Goal: Contribute content: Contribute content

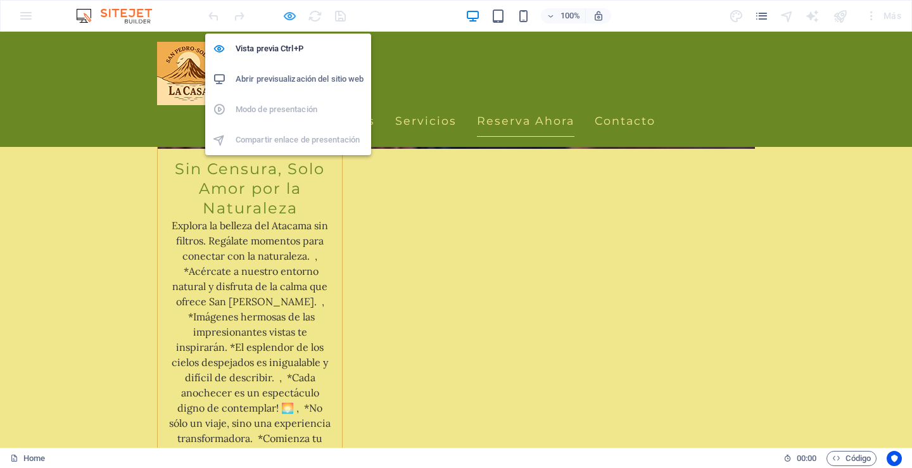
drag, startPoint x: 289, startPoint y: 14, endPoint x: 291, endPoint y: 20, distance: 6.6
click at [289, 16] on icon "button" at bounding box center [290, 16] width 15 height 15
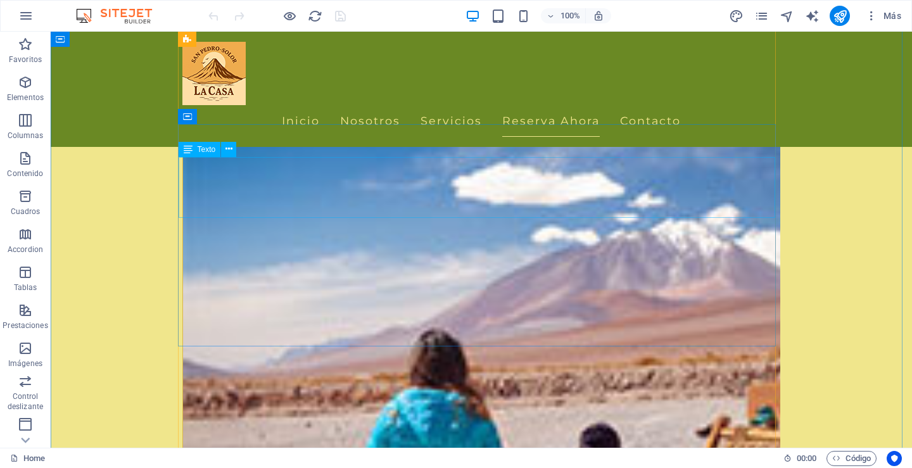
scroll to position [3295, 0]
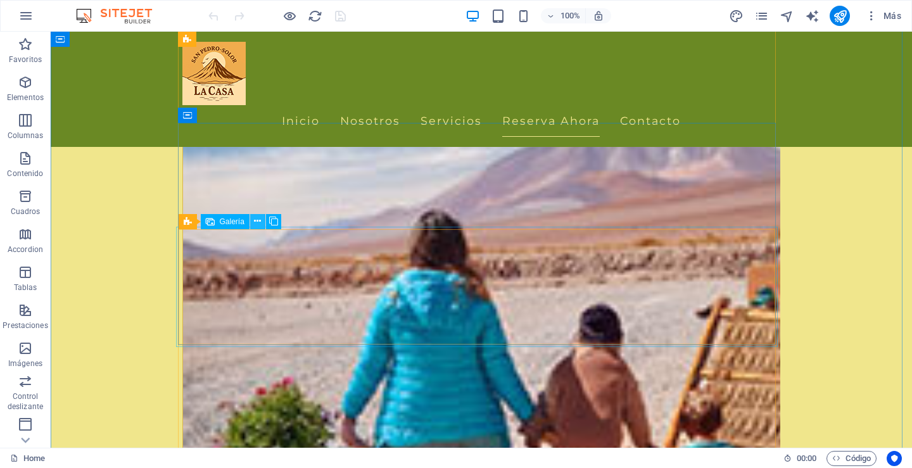
click at [256, 221] on icon at bounding box center [257, 221] width 7 height 13
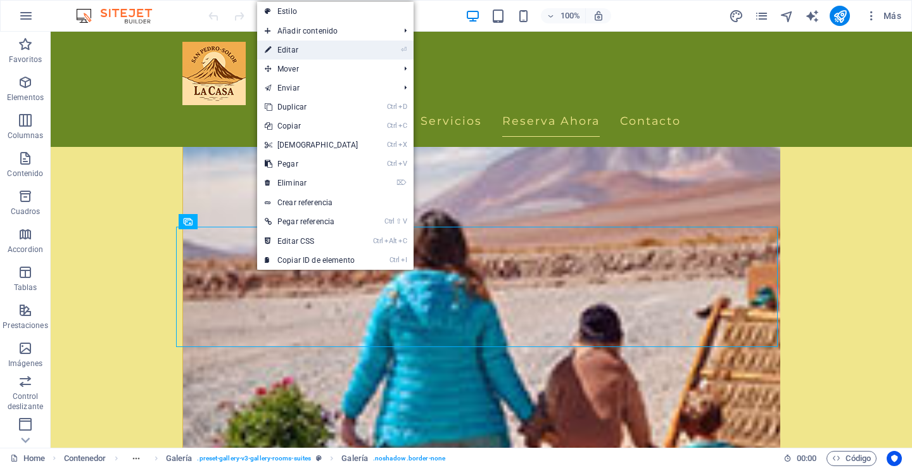
click at [306, 51] on link "⏎ Editar" at bounding box center [311, 50] width 109 height 19
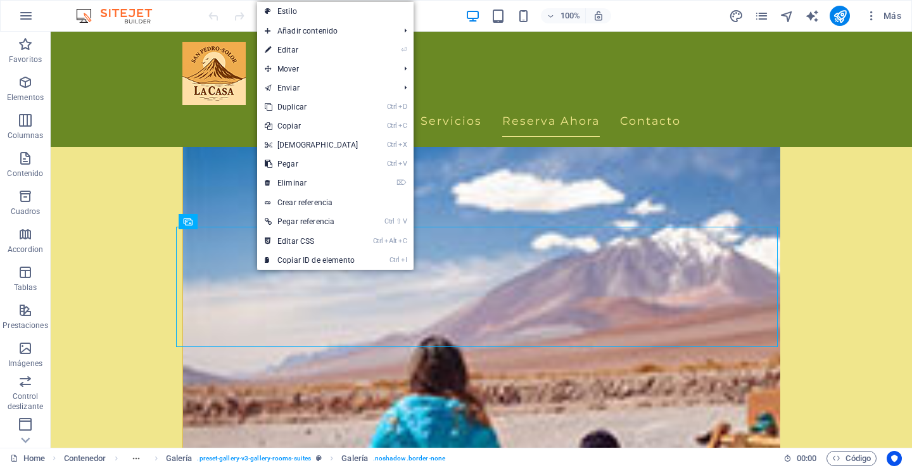
select select "4"
select select "px"
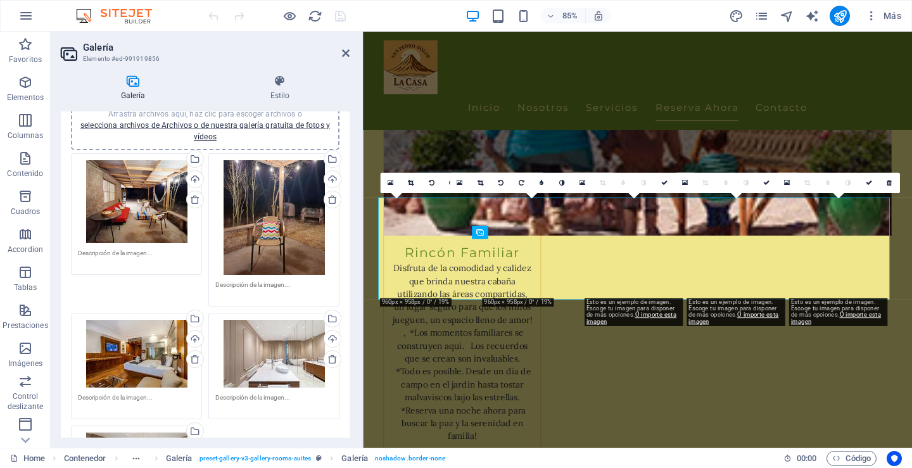
scroll to position [63, 0]
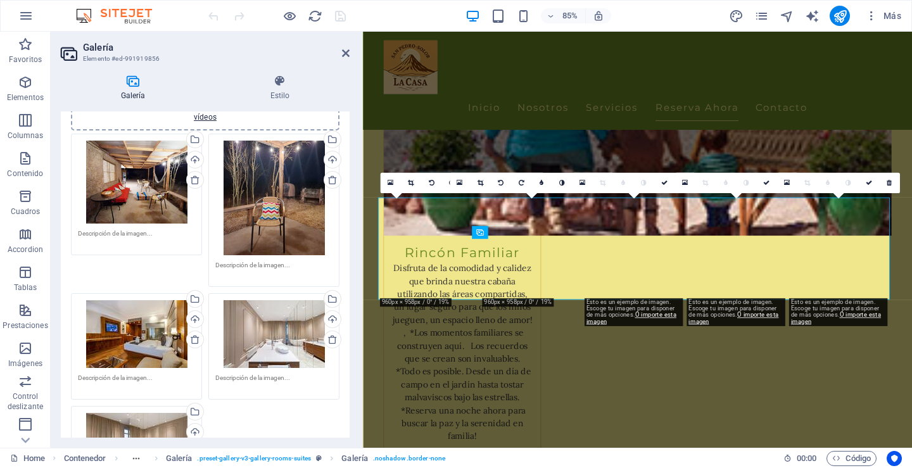
click at [149, 322] on div "Arrastra archivos aquí, haz clic para escoger archivos o selecciona archivos de…" at bounding box center [136, 334] width 117 height 68
click at [149, 322] on body "[DOMAIN_NAME] Home Favoritos Elementos Columnas Contenido Cuadros Accordion Tab…" at bounding box center [456, 234] width 912 height 468
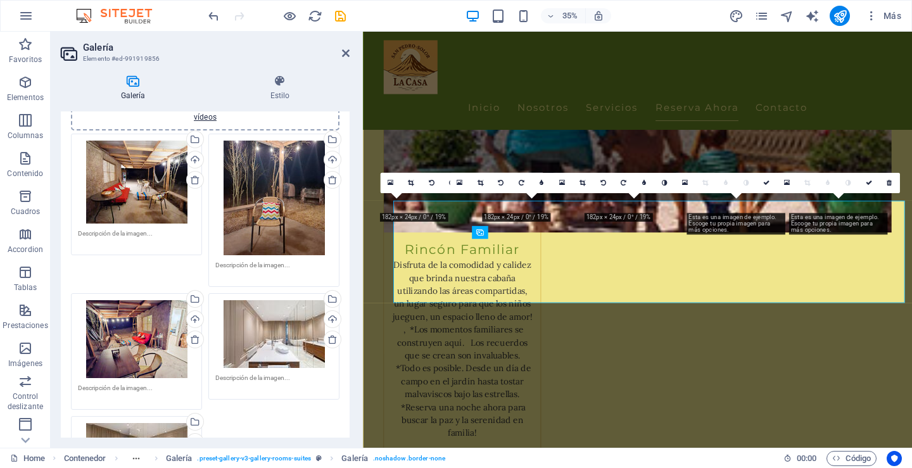
scroll to position [3249, 0]
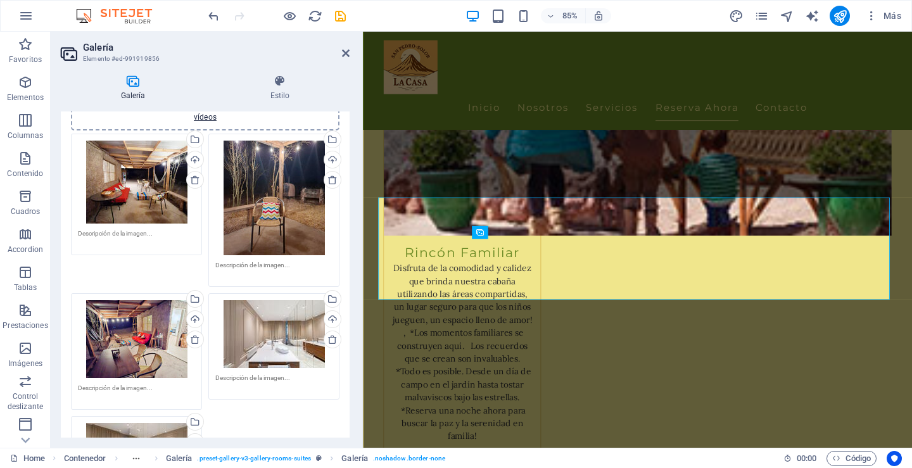
click at [110, 231] on textarea at bounding box center [136, 238] width 117 height 19
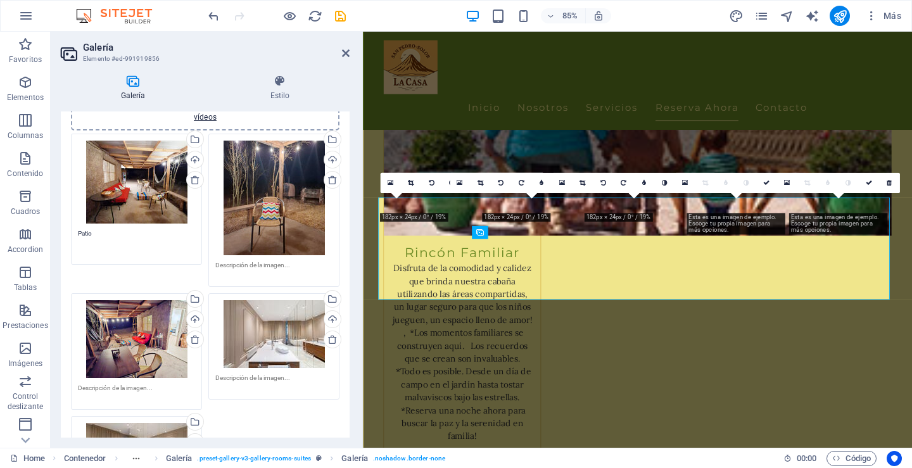
type textarea "Patio"
click at [253, 262] on textarea at bounding box center [273, 269] width 117 height 19
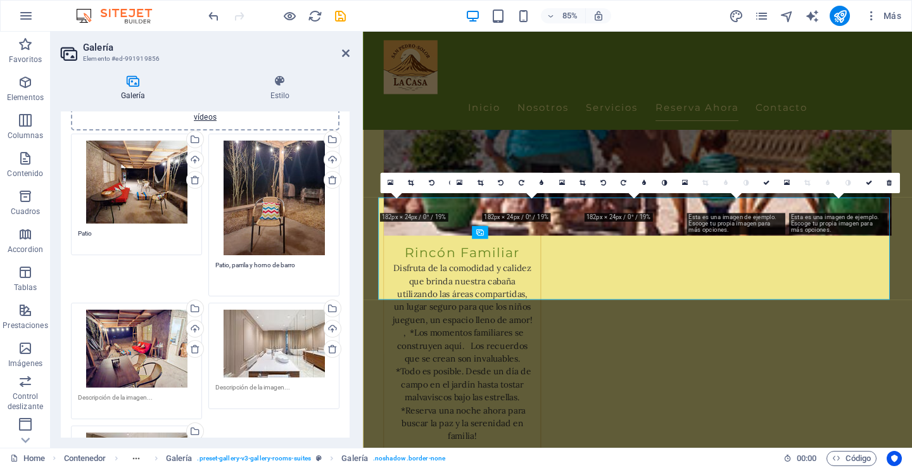
type textarea "Patio, parrila y horno de barro"
click at [136, 397] on textarea at bounding box center [136, 402] width 117 height 19
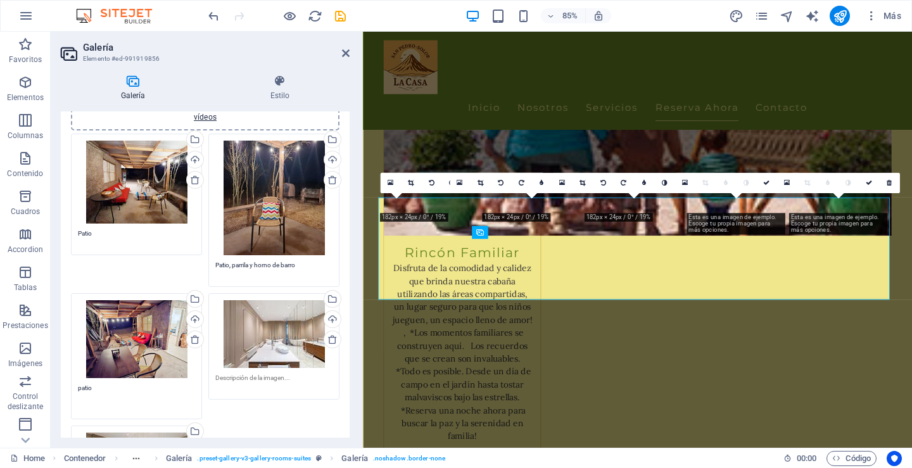
click at [81, 385] on textarea "patio" at bounding box center [136, 397] width 117 height 29
click at [258, 322] on div "Arrastra archivos aquí, haz clic para escoger archivos o selecciona archivos de…" at bounding box center [273, 334] width 117 height 68
type textarea "Patio"
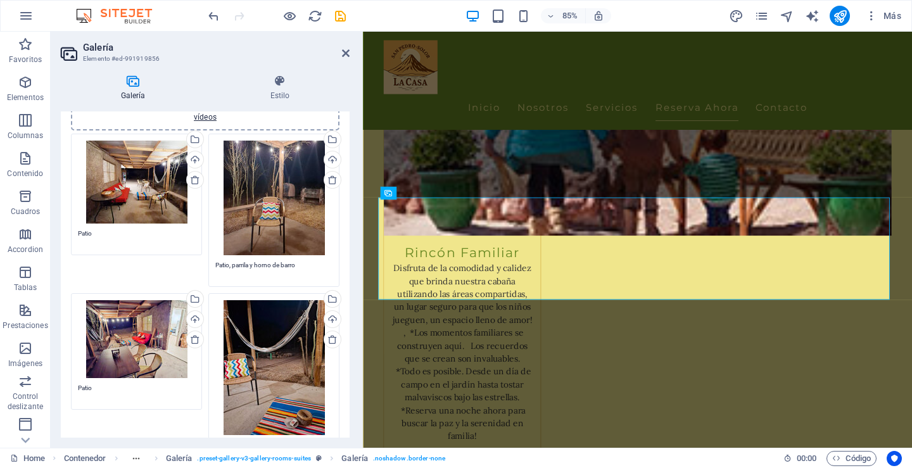
scroll to position [127, 0]
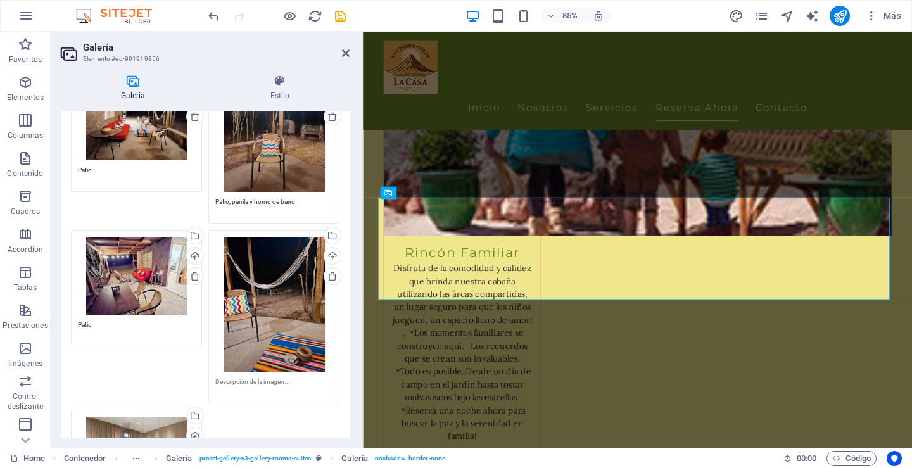
click at [260, 290] on div "Arrastra archivos aquí, haz clic para escoger archivos o selecciona archivos de…" at bounding box center [273, 304] width 117 height 135
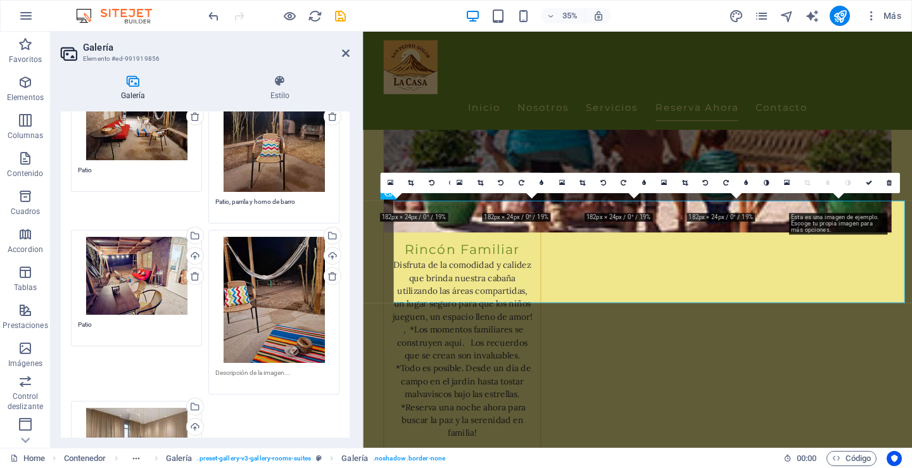
scroll to position [3249, 0]
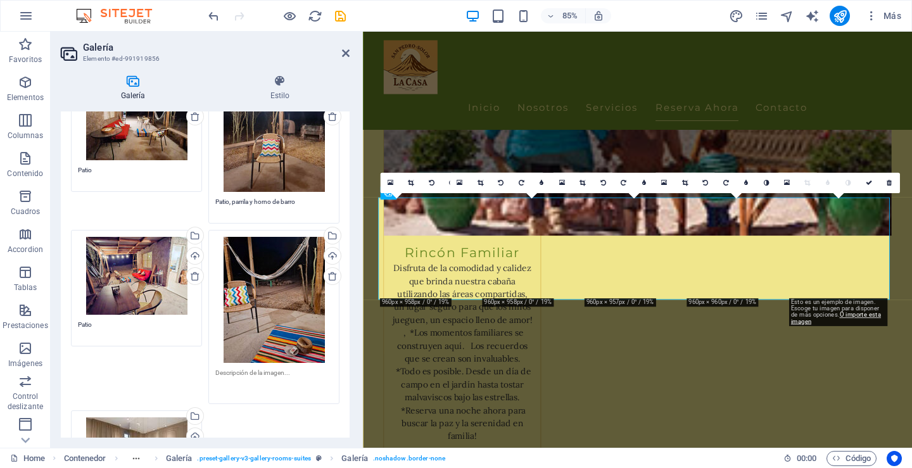
click at [259, 372] on textarea at bounding box center [273, 382] width 117 height 29
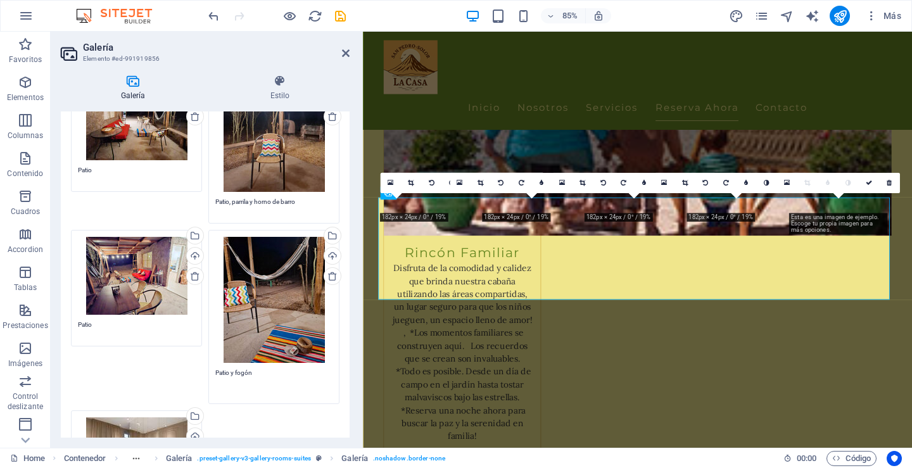
click at [282, 314] on div "Arrastra archivos aquí, haz clic para escoger archivos o selecciona archivos de…" at bounding box center [273, 300] width 117 height 126
type textarea "Patio y fogón"
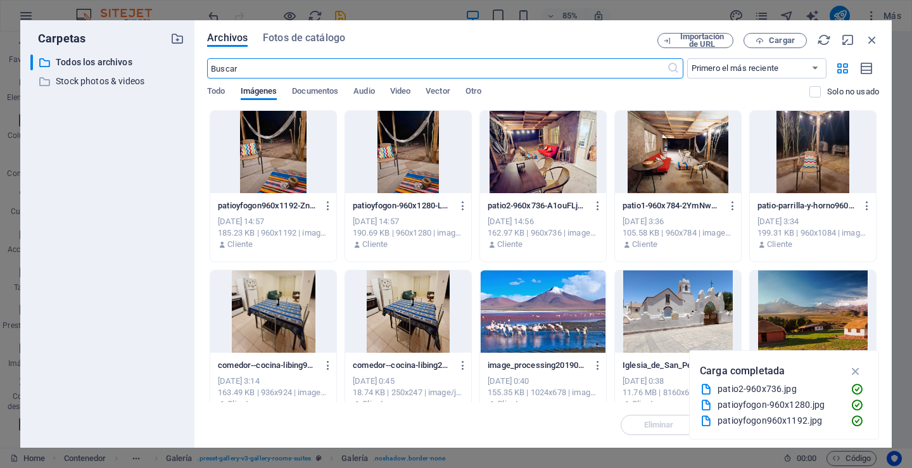
scroll to position [3252, 0]
drag, startPoint x: 480, startPoint y: 64, endPoint x: 525, endPoint y: 181, distance: 125.2
click at [875, 37] on icon "button" at bounding box center [873, 40] width 14 height 14
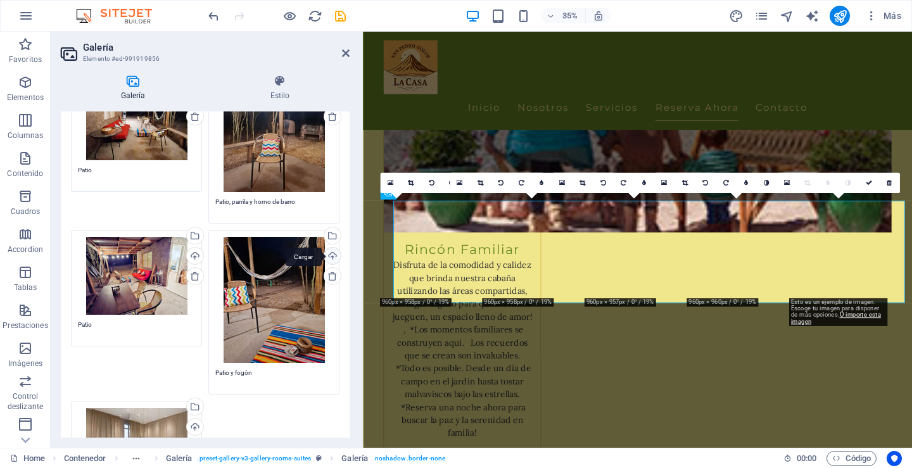
scroll to position [3249, 0]
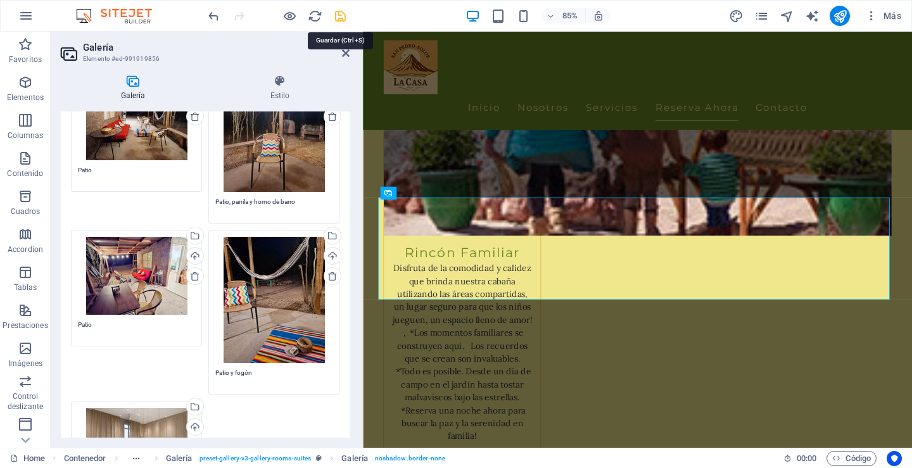
drag, startPoint x: 338, startPoint y: 15, endPoint x: 256, endPoint y: 93, distance: 113.0
click at [338, 15] on icon "save" at bounding box center [340, 16] width 15 height 15
checkbox input "false"
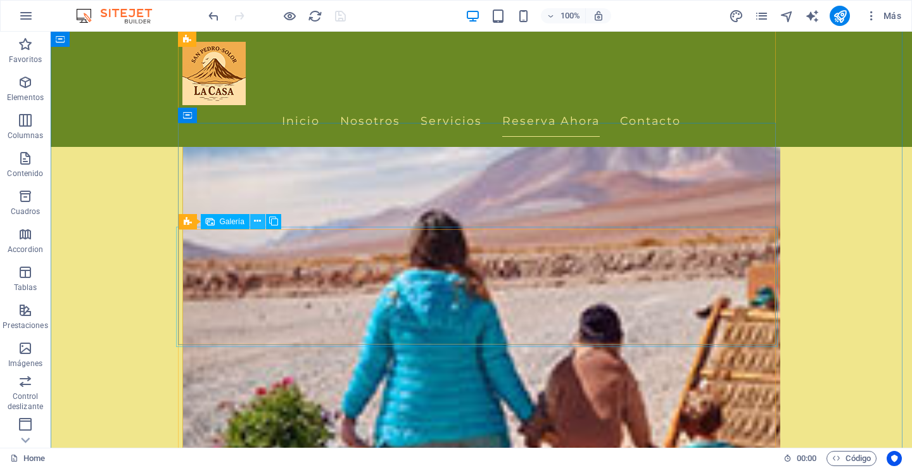
click at [257, 220] on icon at bounding box center [257, 221] width 7 height 13
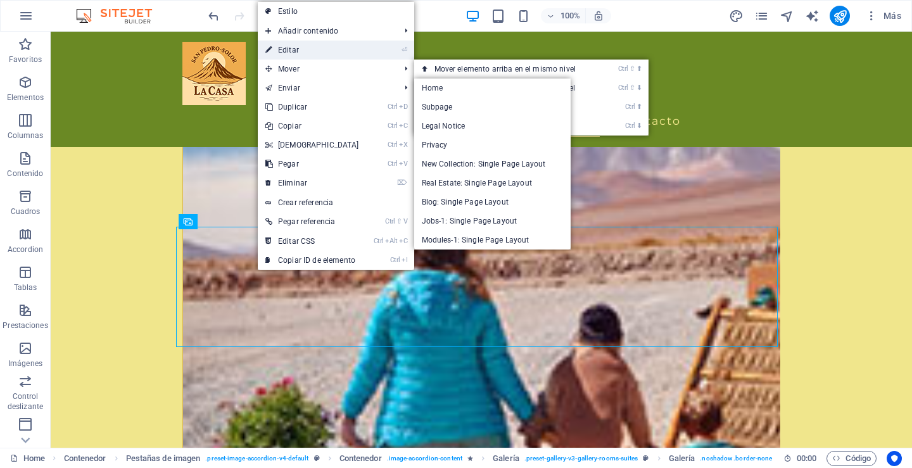
click at [293, 53] on link "⏎ Editar" at bounding box center [312, 50] width 109 height 19
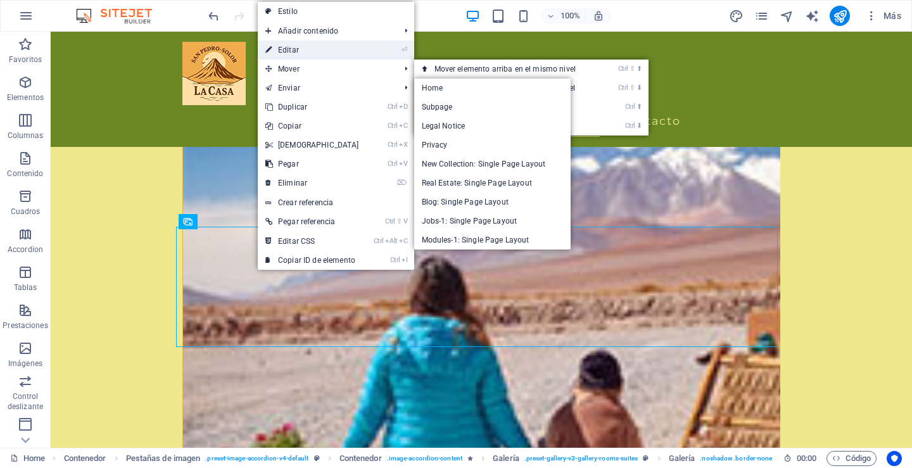
select select "4"
select select "px"
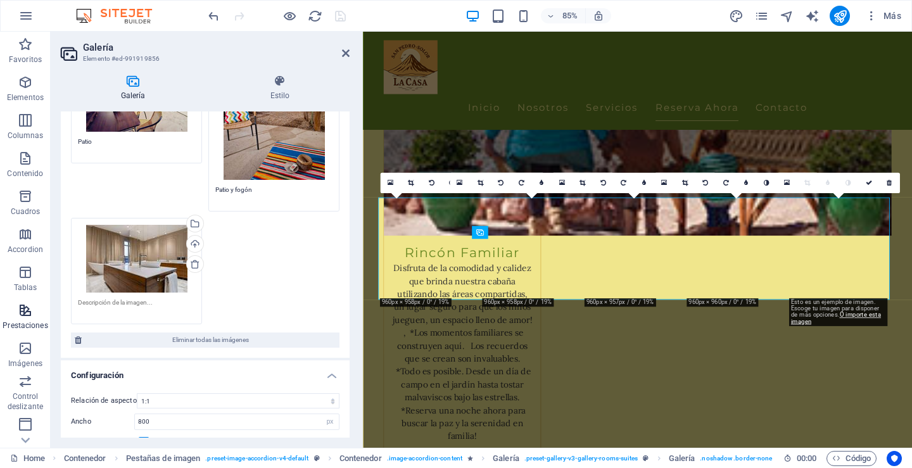
scroll to position [317, 0]
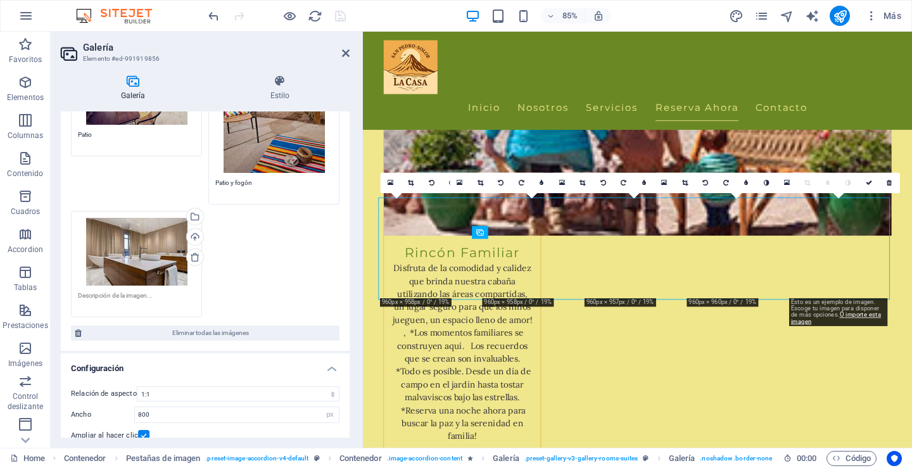
click at [129, 250] on div "Arrastra archivos aquí, haz clic para escoger archivos o selecciona archivos de…" at bounding box center [136, 252] width 117 height 68
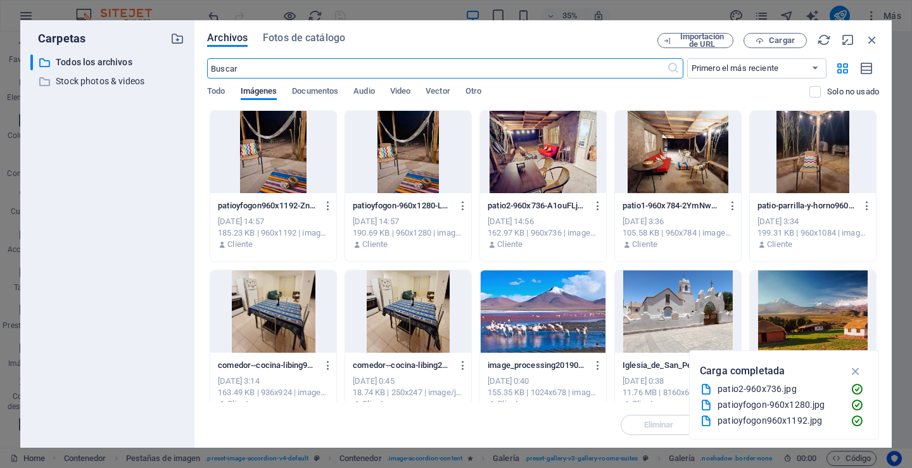
scroll to position [3252, 0]
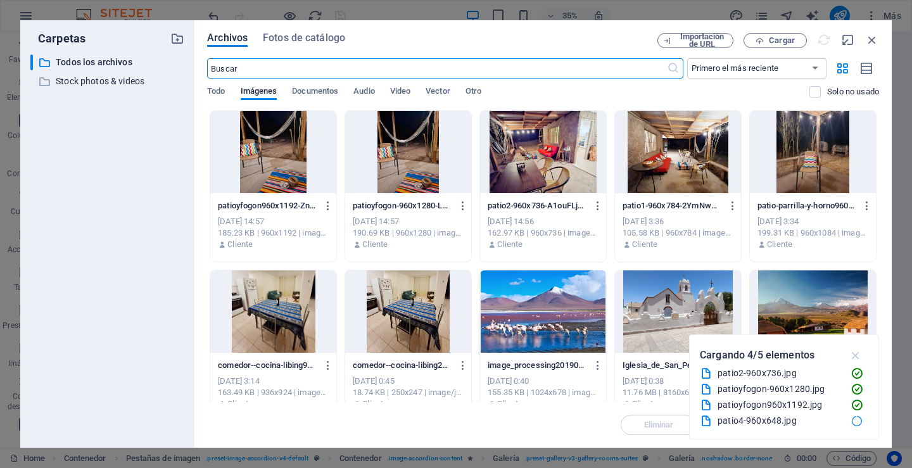
click at [853, 353] on icon "button" at bounding box center [856, 355] width 15 height 14
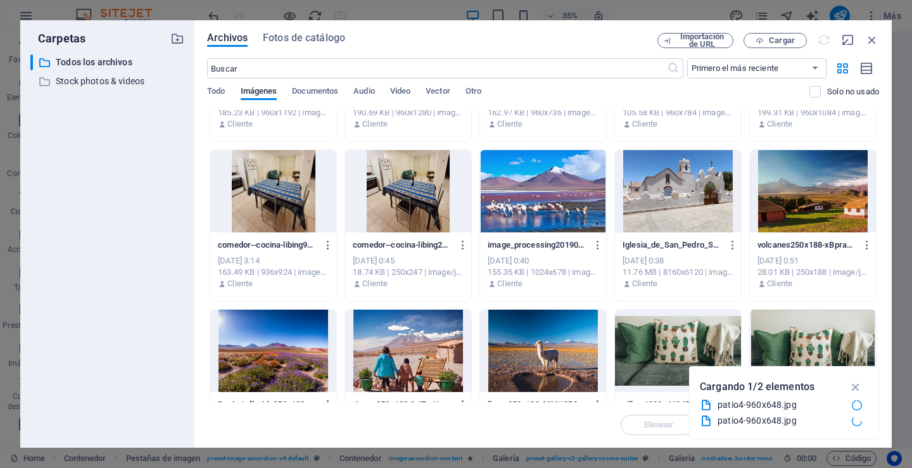
scroll to position [127, 0]
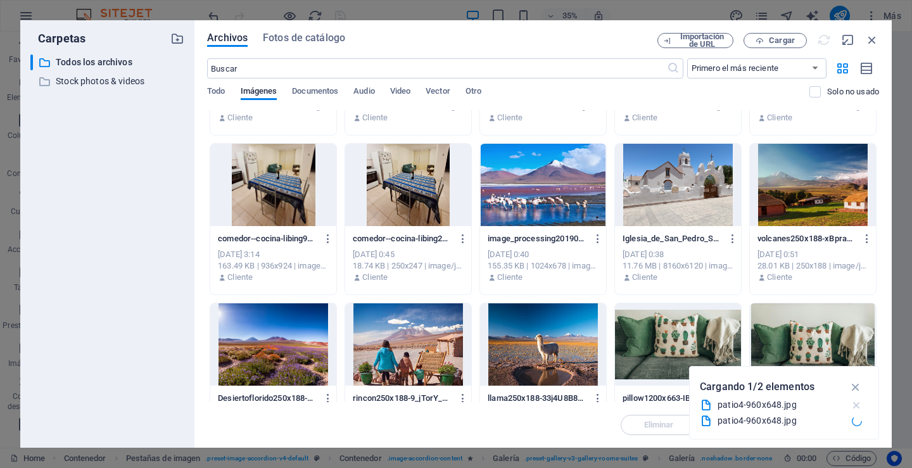
click at [857, 405] on icon "button" at bounding box center [856, 405] width 13 height 13
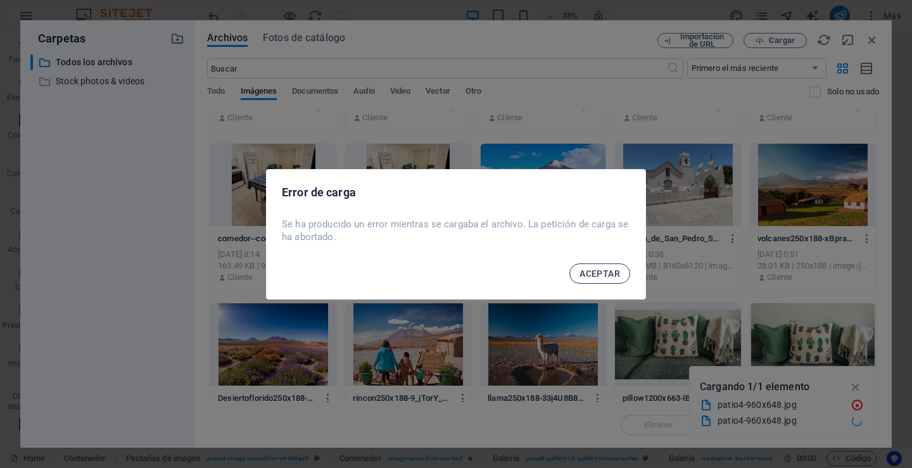
click at [591, 269] on span "ACEPTAR" at bounding box center [600, 274] width 41 height 10
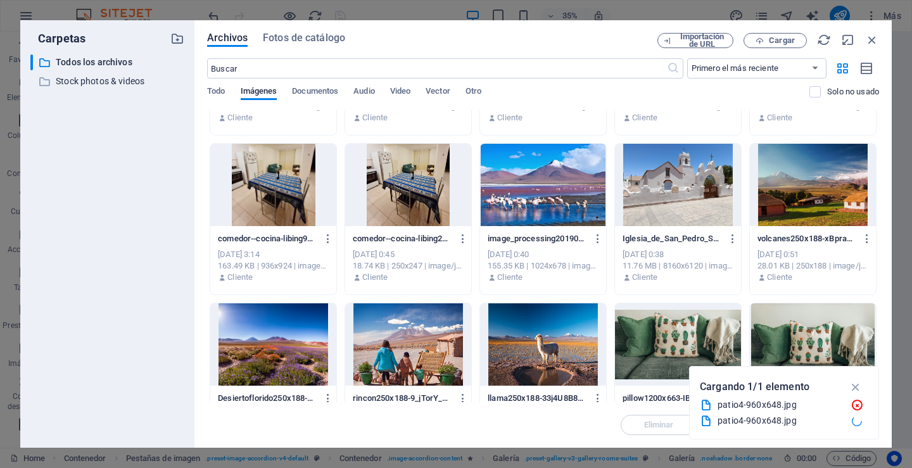
click at [855, 420] on icon at bounding box center [857, 421] width 11 height 11
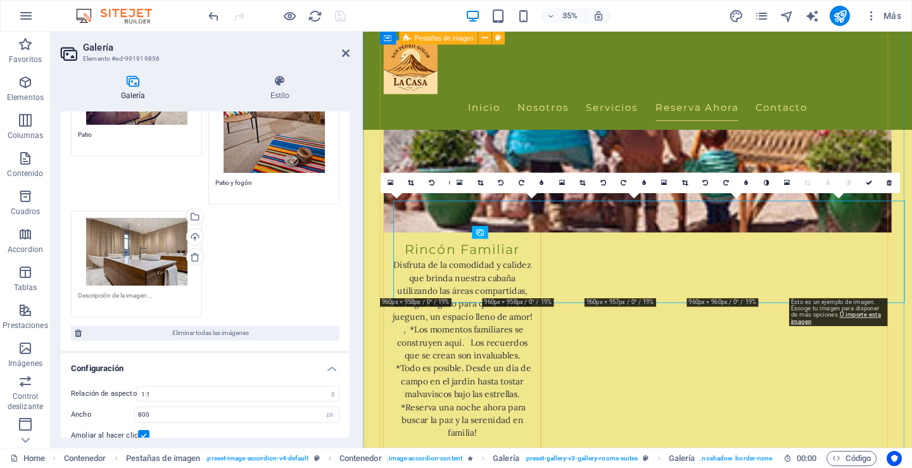
scroll to position [3249, 0]
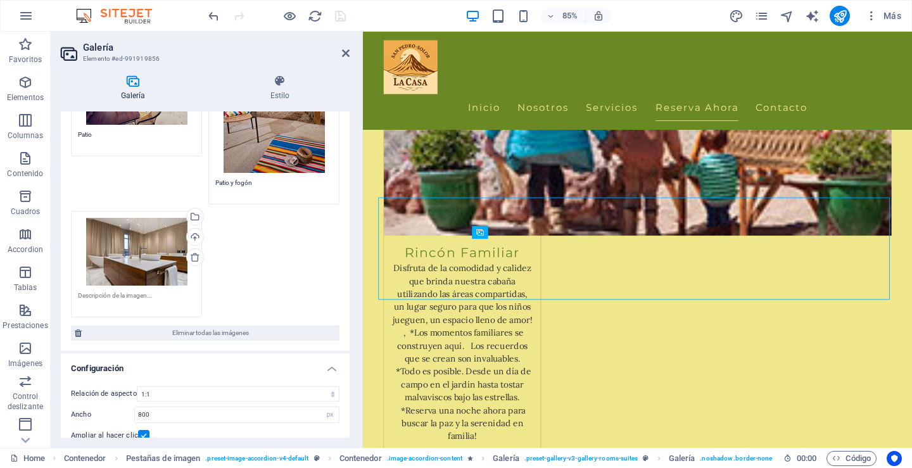
click at [154, 243] on div "Arrastra archivos aquí, haz clic para escoger archivos o selecciona archivos de…" at bounding box center [136, 252] width 117 height 68
click at [154, 243] on body "[DOMAIN_NAME] Home Favoritos Elementos Columnas Contenido Cuadros Accordion Tab…" at bounding box center [456, 234] width 912 height 468
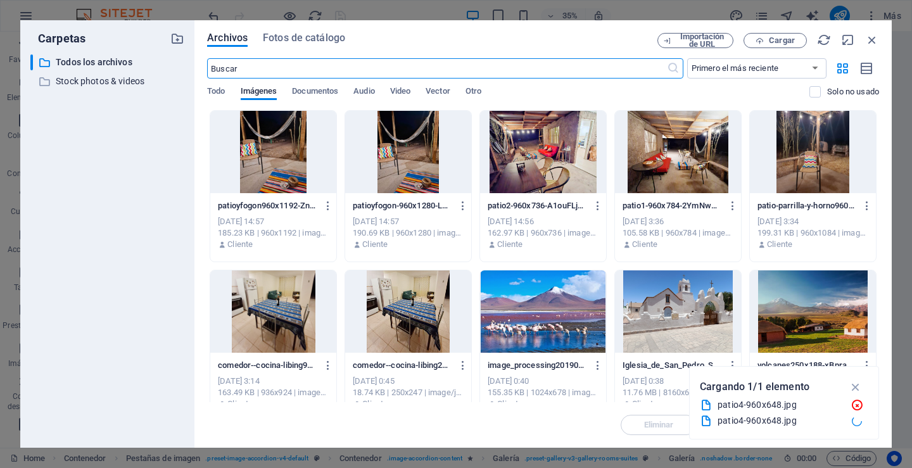
scroll to position [3252, 0]
click at [856, 421] on icon at bounding box center [857, 421] width 14 height 14
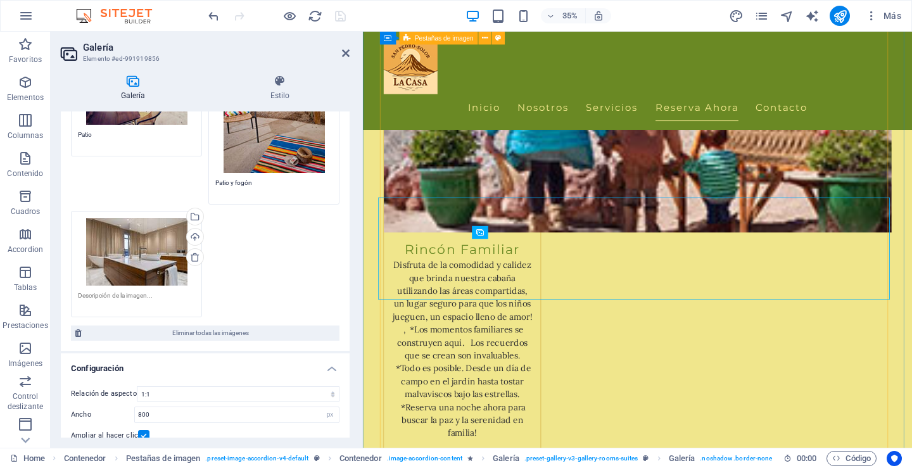
scroll to position [3249, 0]
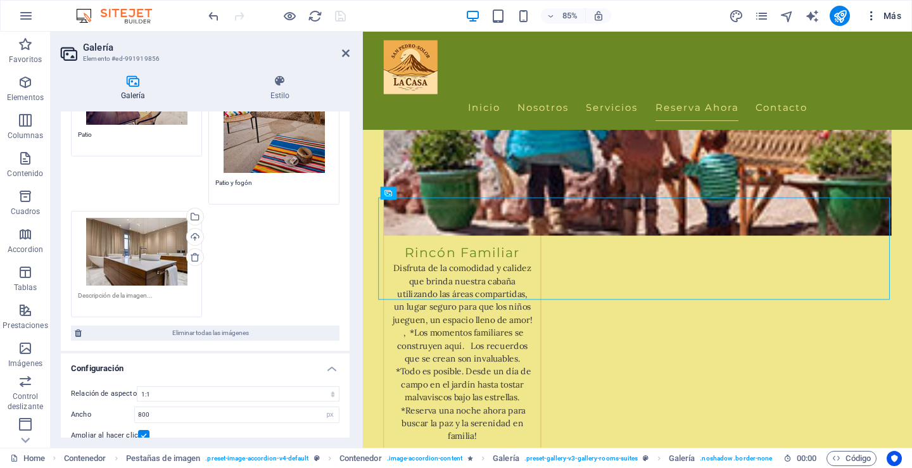
click at [894, 18] on span "Más" at bounding box center [884, 16] width 36 height 13
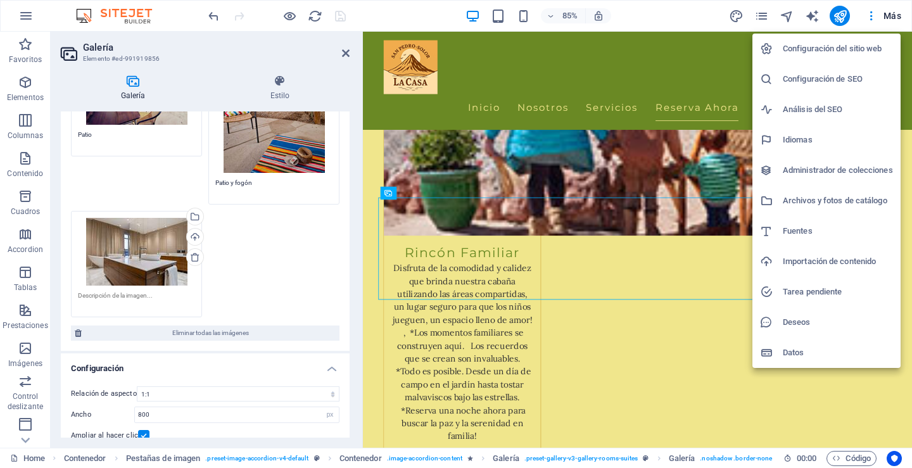
click at [800, 200] on h6 "Archivos y fotos de catálogo" at bounding box center [838, 200] width 110 height 15
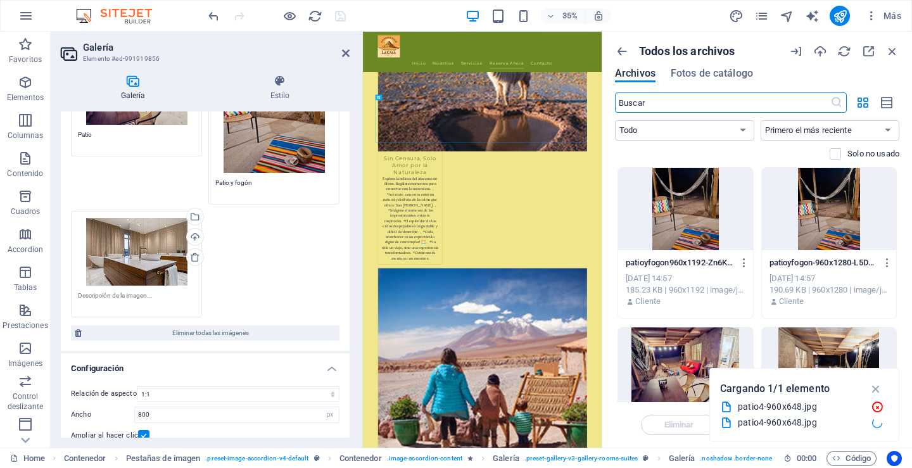
scroll to position [3252, 0]
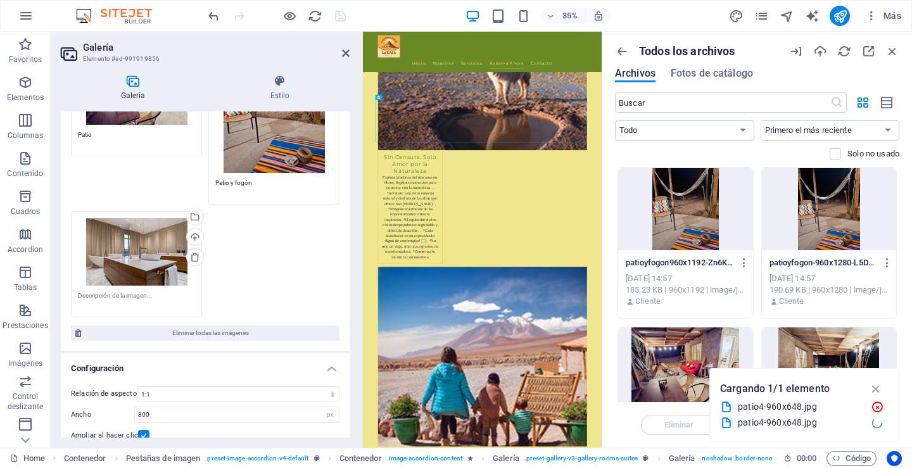
click at [878, 423] on icon at bounding box center [878, 423] width 15 height 15
click at [867, 423] on div at bounding box center [878, 423] width 22 height 10
click at [882, 421] on icon at bounding box center [878, 423] width 14 height 14
click at [878, 406] on icon "button" at bounding box center [877, 407] width 13 height 13
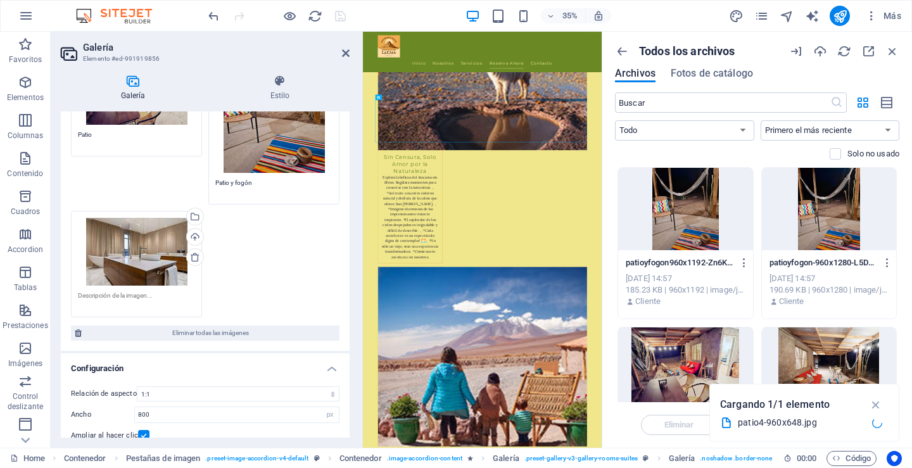
click at [876, 422] on icon at bounding box center [877, 423] width 10 height 10
click at [802, 423] on div "patio4-960x648.jpg" at bounding box center [800, 423] width 124 height 15
click at [877, 406] on icon "button" at bounding box center [876, 405] width 15 height 14
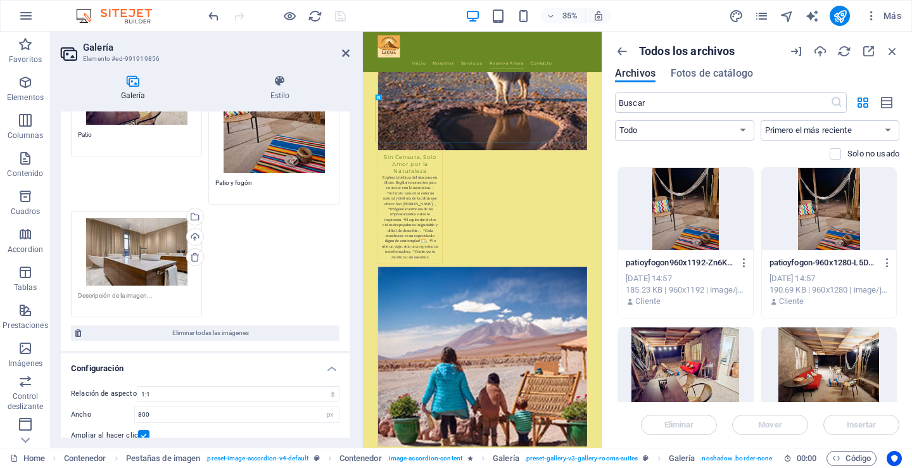
click at [141, 240] on div "Arrastra archivos aquí, haz clic para escoger archivos o selecciona archivos de…" at bounding box center [136, 252] width 117 height 68
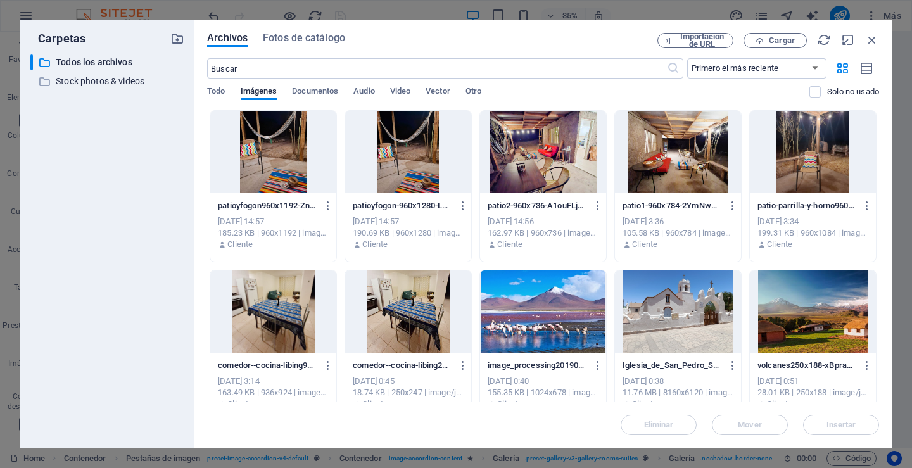
click at [141, 240] on div "​ Todos los archivos Todos los archivos ​ Stock photos & videos Stock photos & …" at bounding box center [107, 245] width 154 height 383
click at [857, 401] on icon "button" at bounding box center [856, 403] width 15 height 14
drag, startPoint x: 877, startPoint y: 39, endPoint x: 487, endPoint y: 30, distance: 389.8
click at [877, 39] on icon "button" at bounding box center [873, 40] width 14 height 14
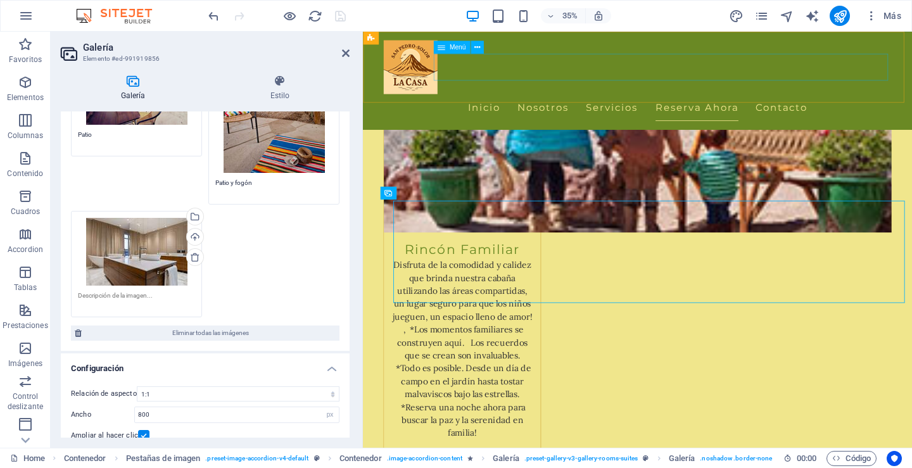
scroll to position [3249, 0]
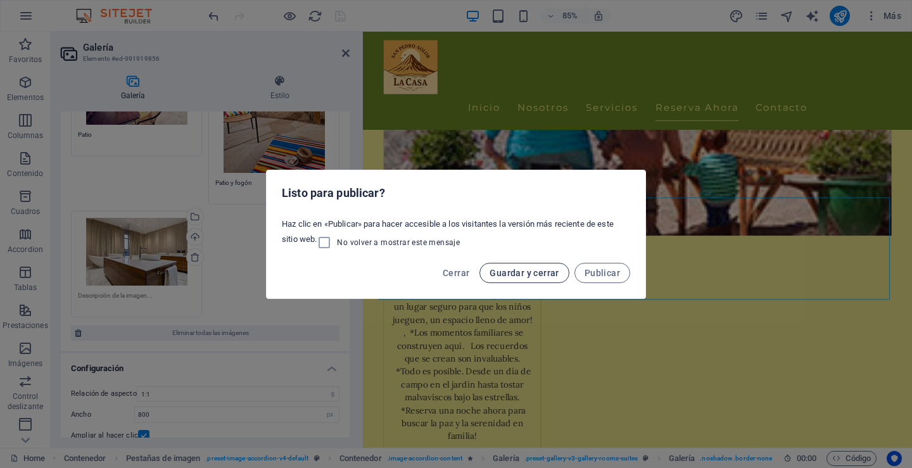
click at [541, 272] on span "Guardar y cerrar" at bounding box center [524, 273] width 69 height 10
